Goal: Navigation & Orientation: Find specific page/section

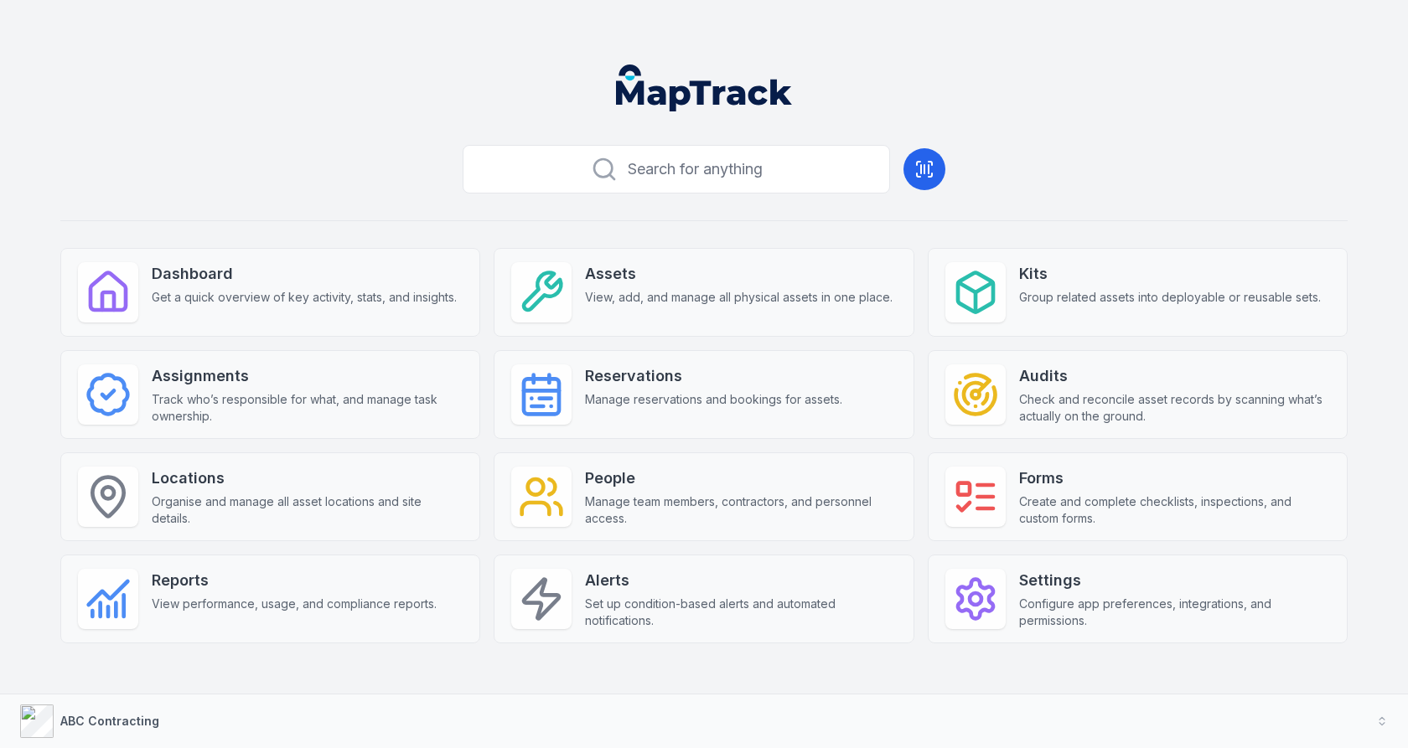
click at [342, 175] on div "Search for anything Dashboard Get a quick overview of key activity, stats, and …" at bounding box center [703, 417] width 1287 height 559
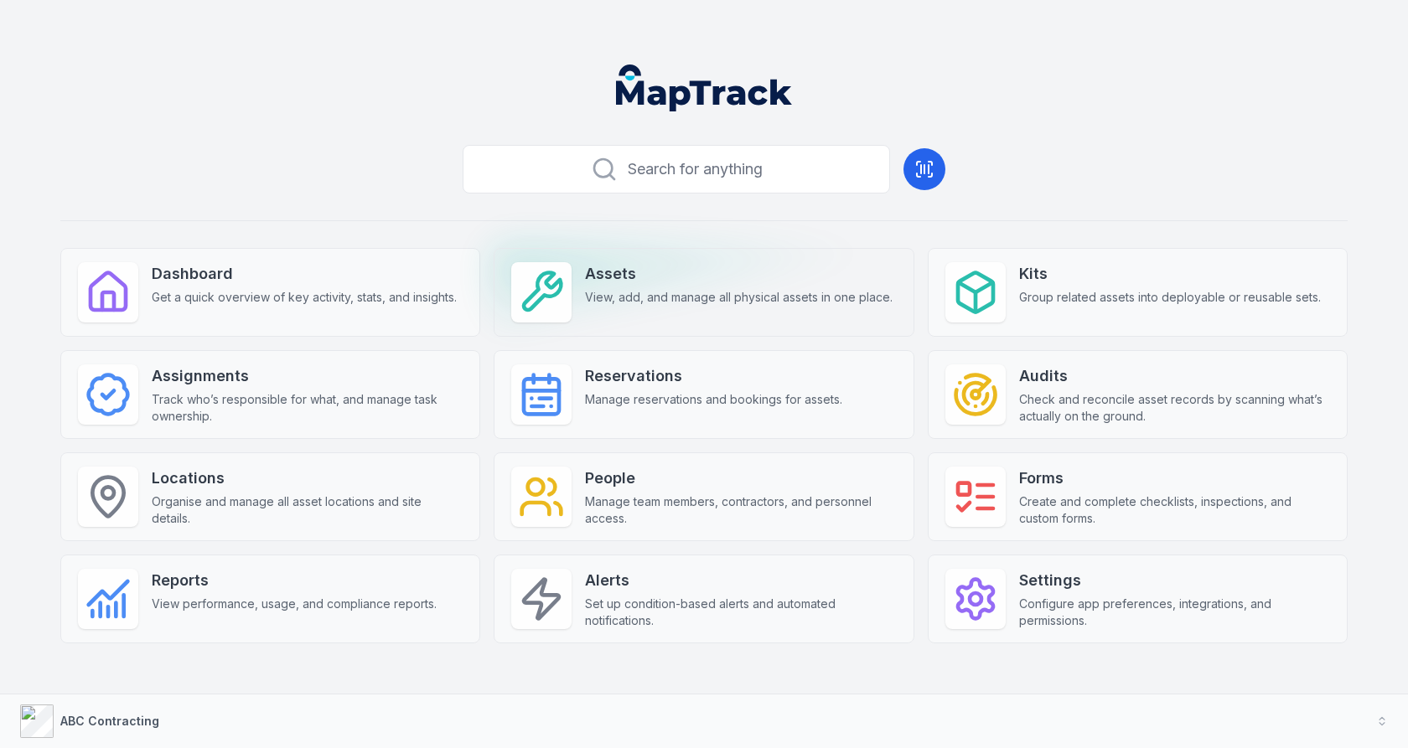
click at [722, 296] on span "View, add, and manage all physical assets in one place." at bounding box center [739, 297] width 308 height 17
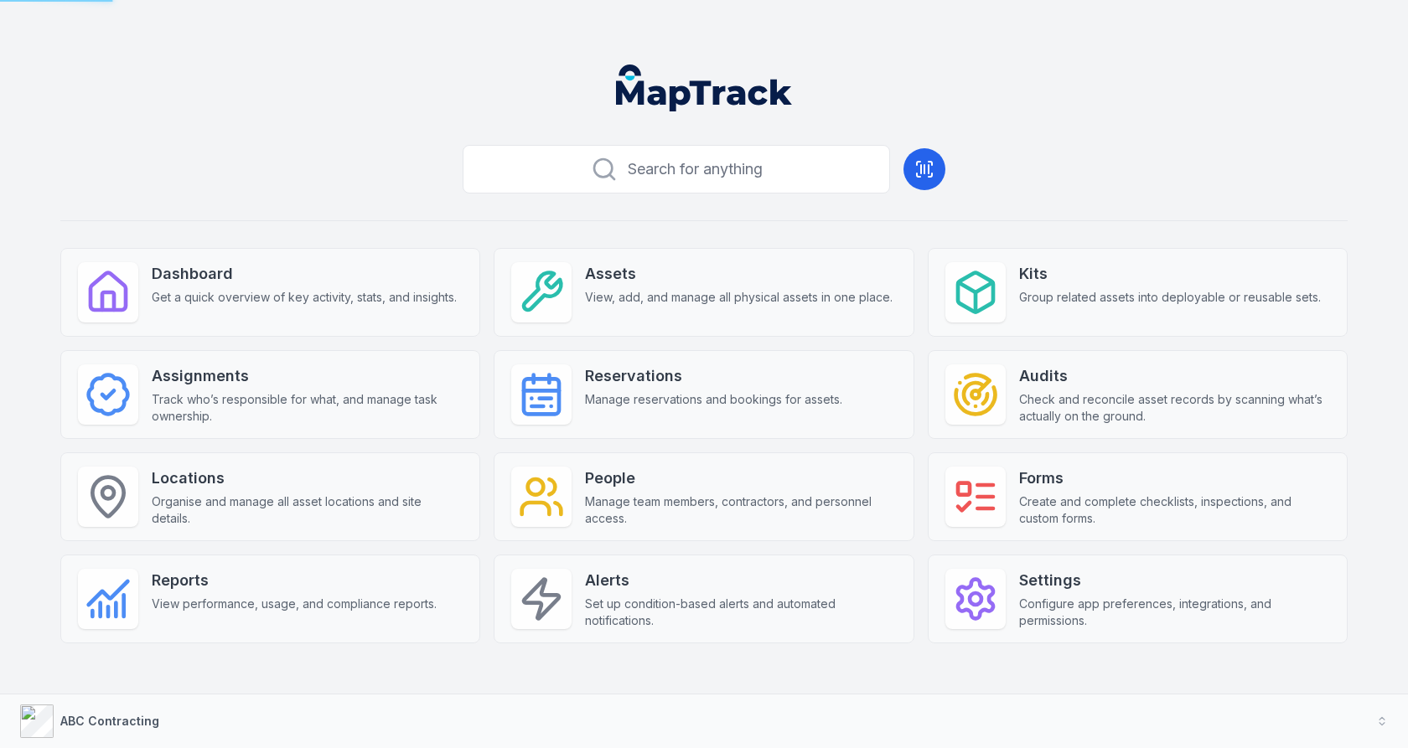
click at [1003, 142] on div "Search for anything Dashboard Get a quick overview of key activity, stats, and …" at bounding box center [703, 417] width 1287 height 559
